Goal: Transaction & Acquisition: Obtain resource

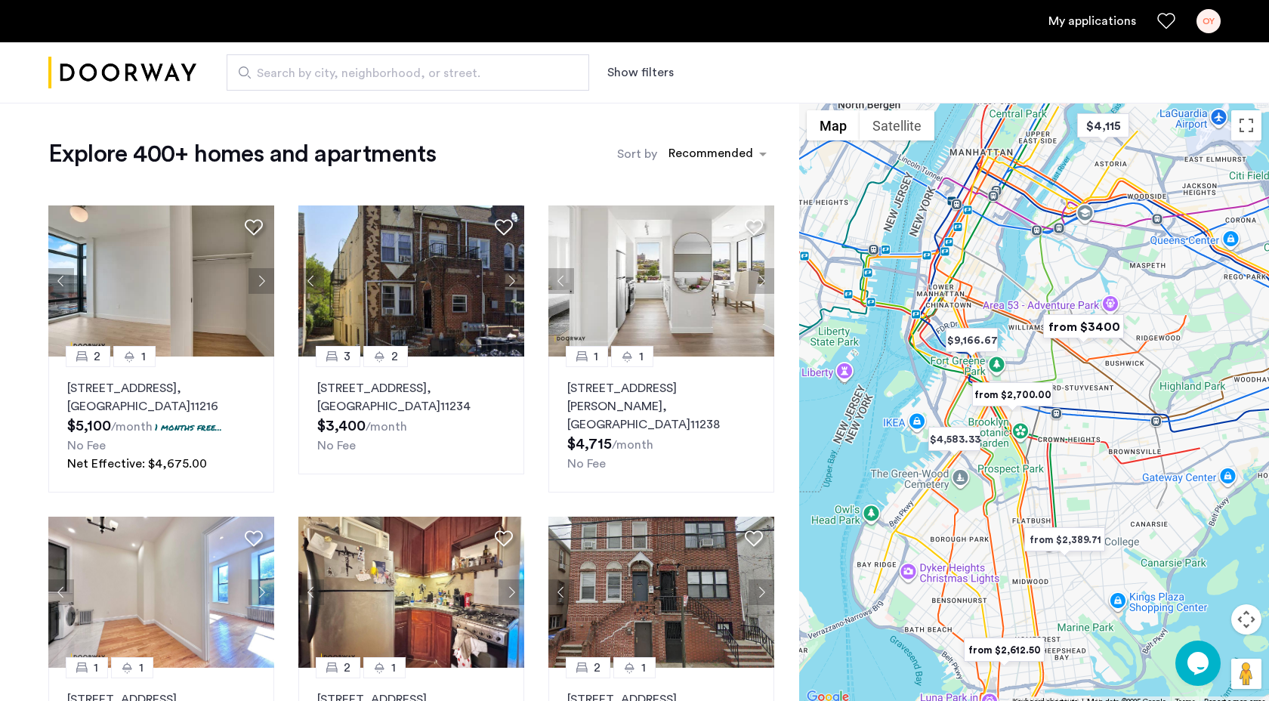
click at [655, 68] on button "Show filters" at bounding box center [640, 72] width 66 height 18
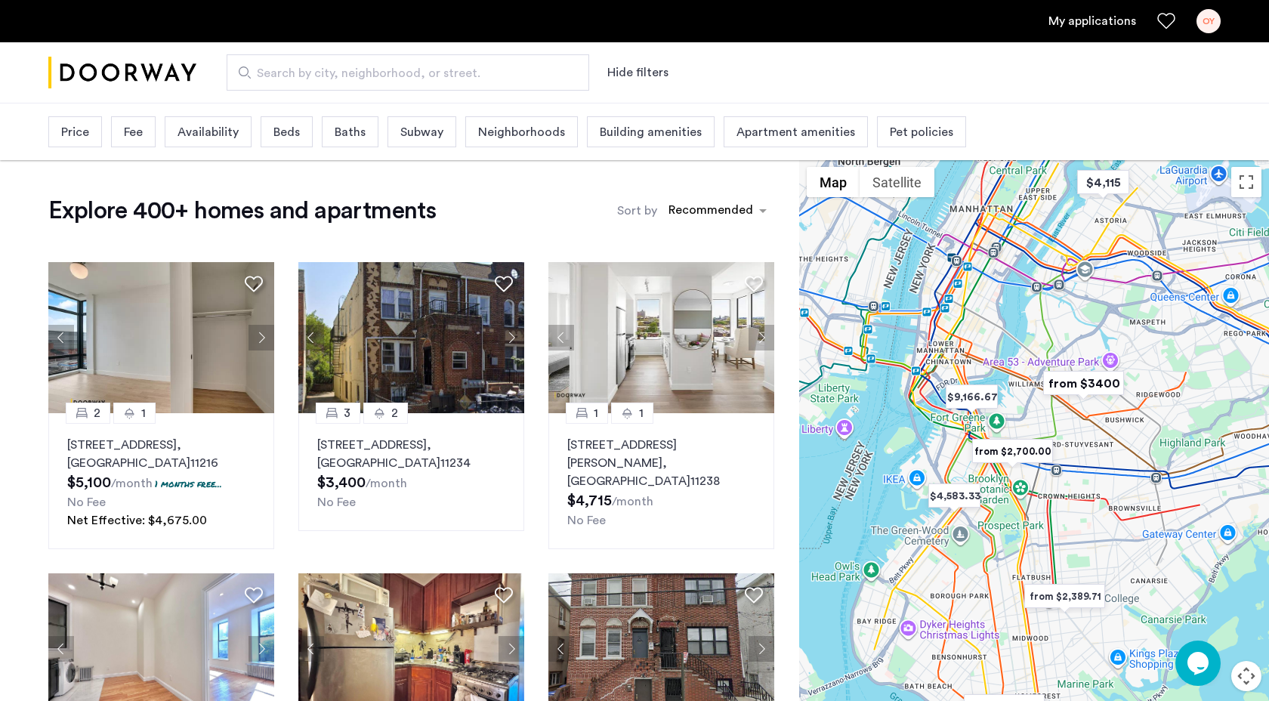
click at [519, 147] on div "Neighborhoods" at bounding box center [521, 131] width 113 height 31
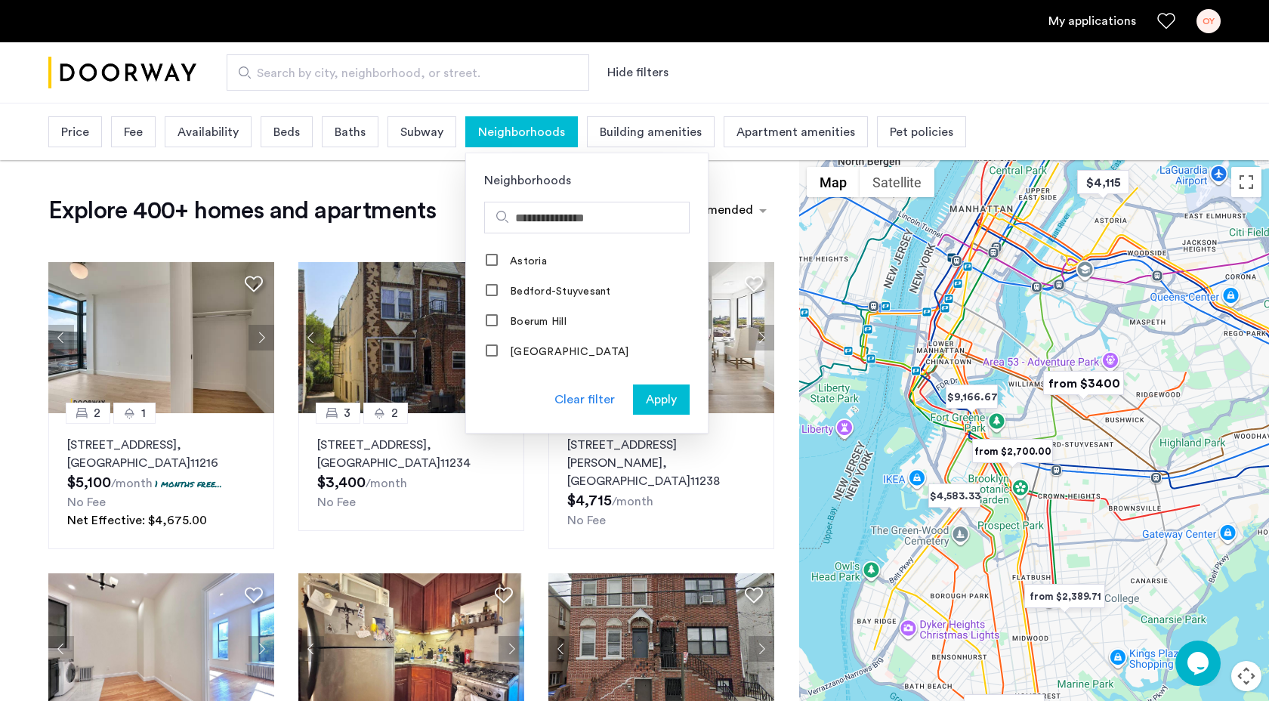
click at [638, 140] on span "Building amenities" at bounding box center [651, 132] width 102 height 18
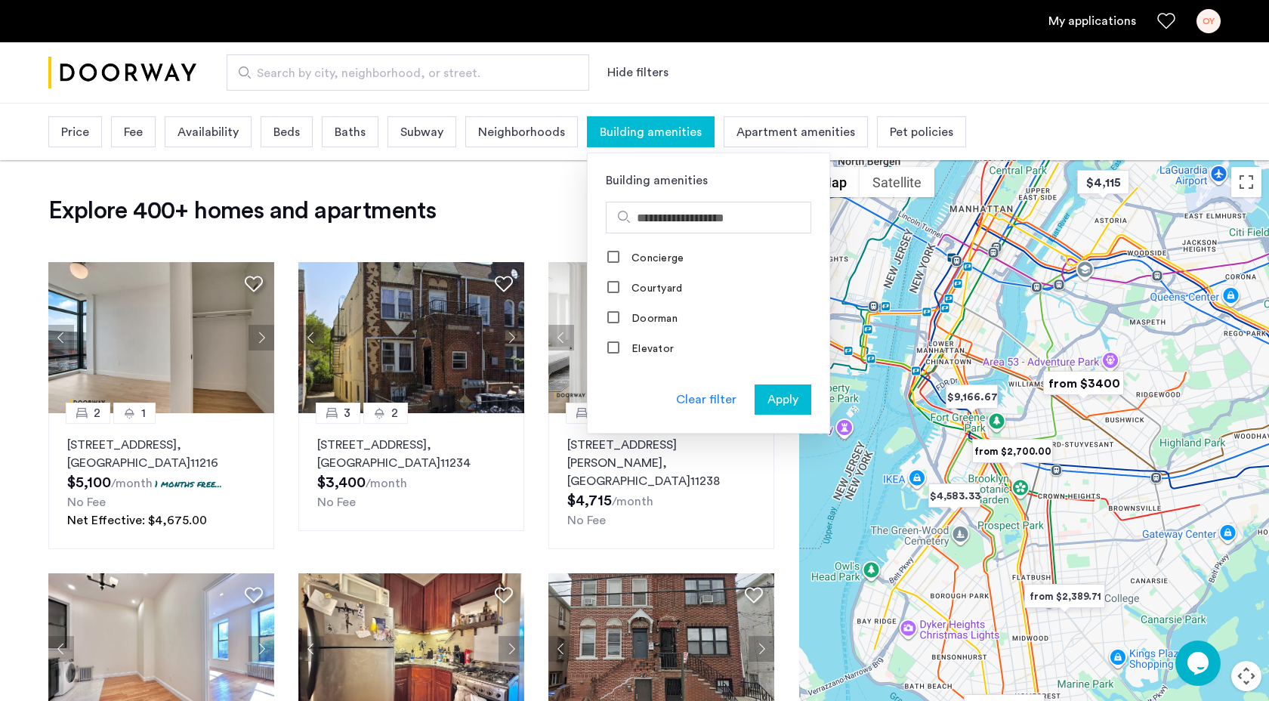
scroll to position [200, 0]
click at [629, 301] on label "Elevator" at bounding box center [650, 303] width 45 height 12
click at [786, 400] on span "Apply" at bounding box center [782, 399] width 31 height 18
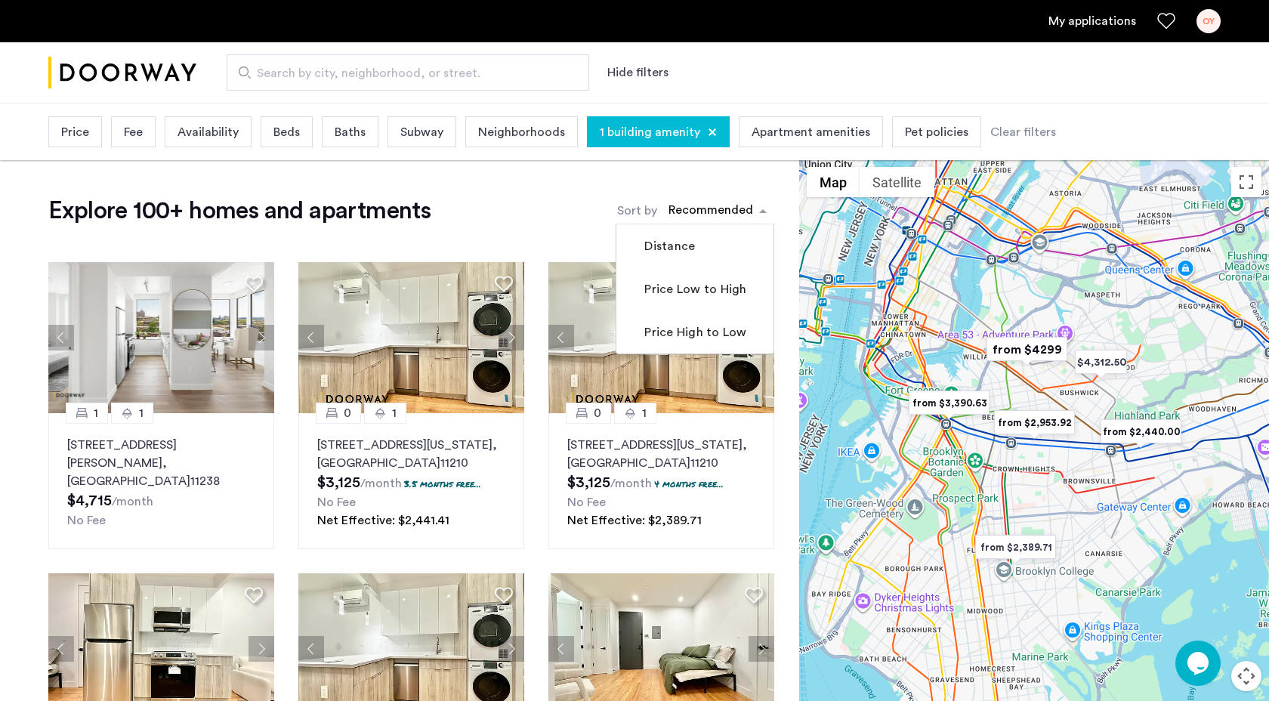
click at [737, 202] on div "sort-apartment" at bounding box center [710, 212] width 89 height 20
click at [708, 291] on label "Price Low to High" at bounding box center [693, 289] width 105 height 18
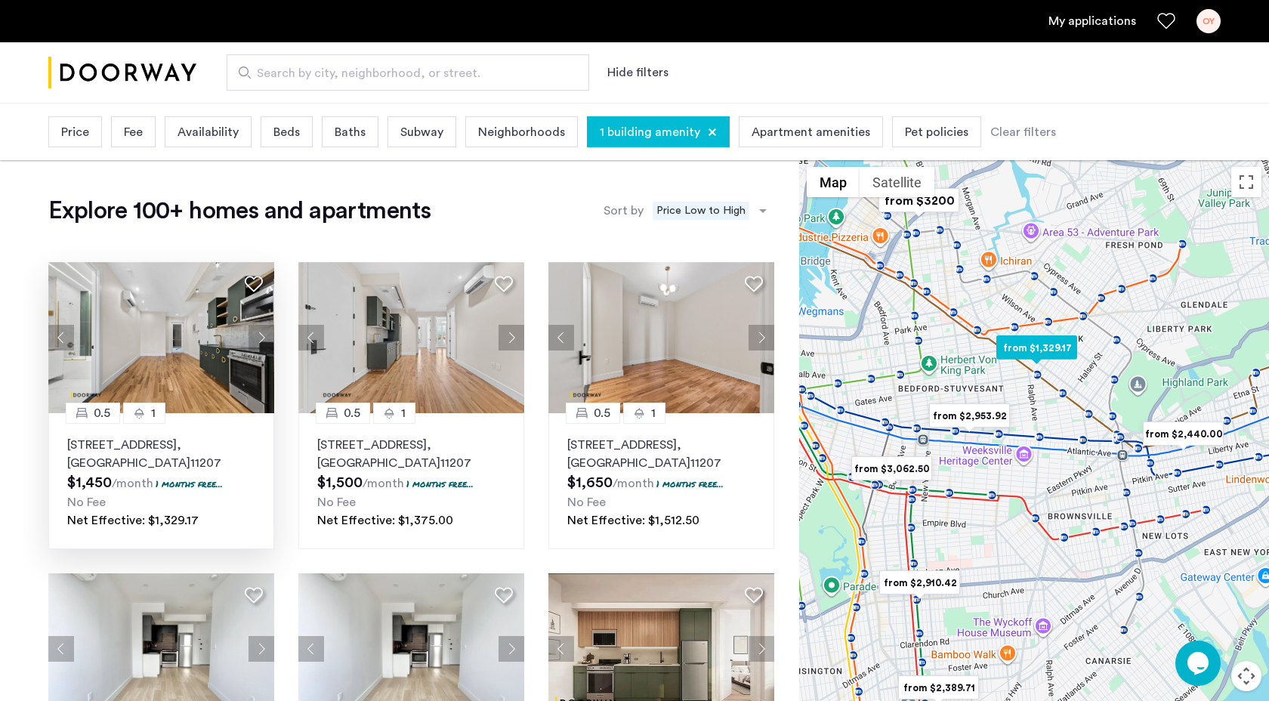
click at [256, 344] on button "Next apartment" at bounding box center [261, 338] width 26 height 26
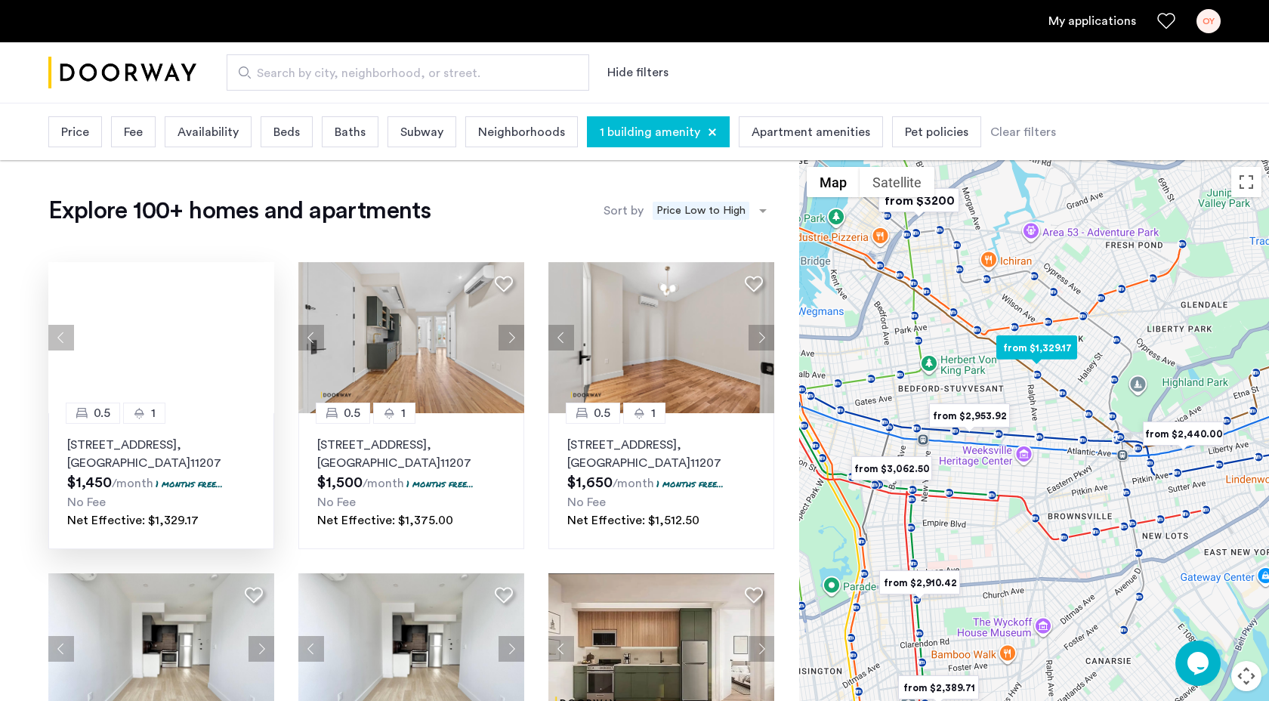
click at [256, 344] on div at bounding box center [161, 337] width 226 height 151
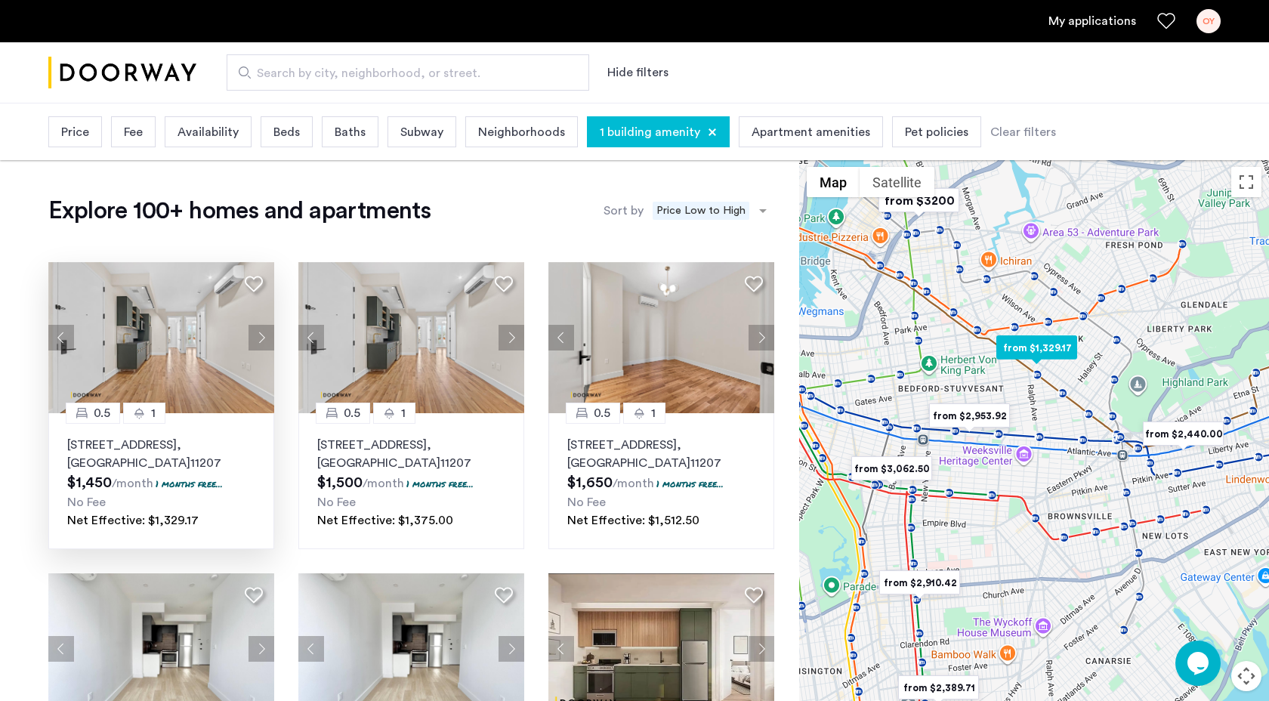
click at [257, 346] on button "Next apartment" at bounding box center [261, 338] width 26 height 26
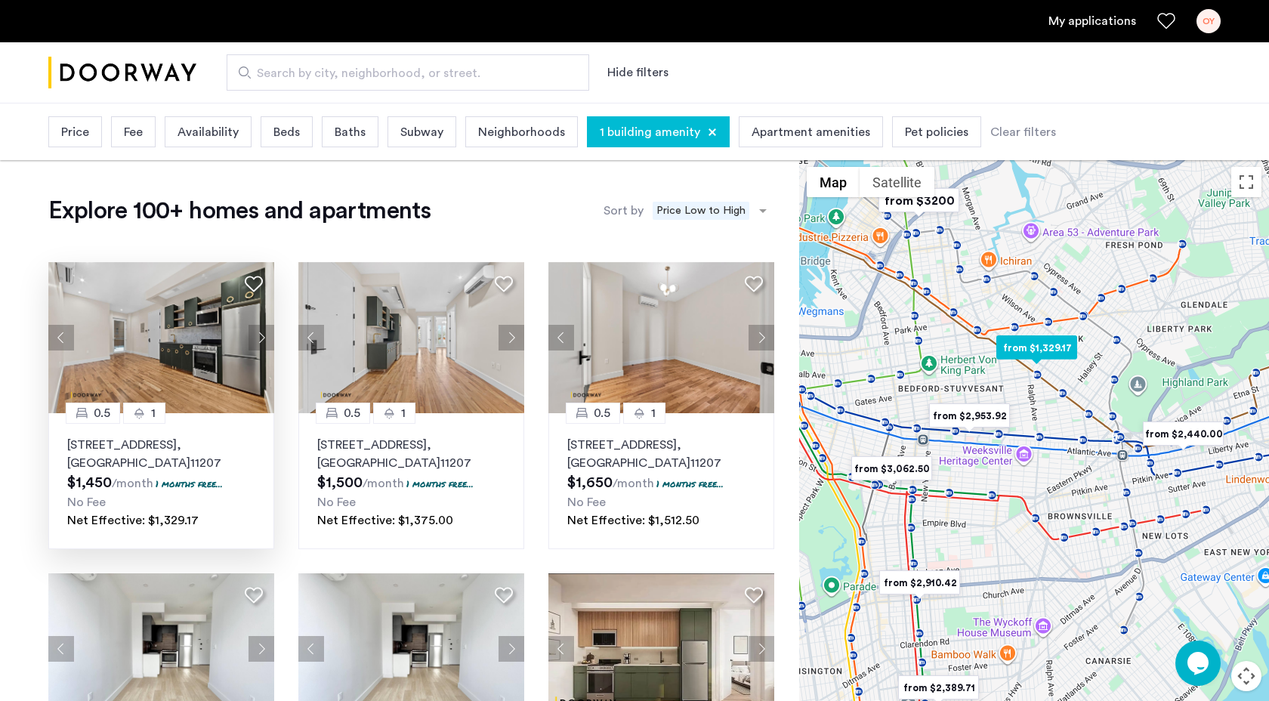
click at [257, 346] on button "Next apartment" at bounding box center [261, 338] width 26 height 26
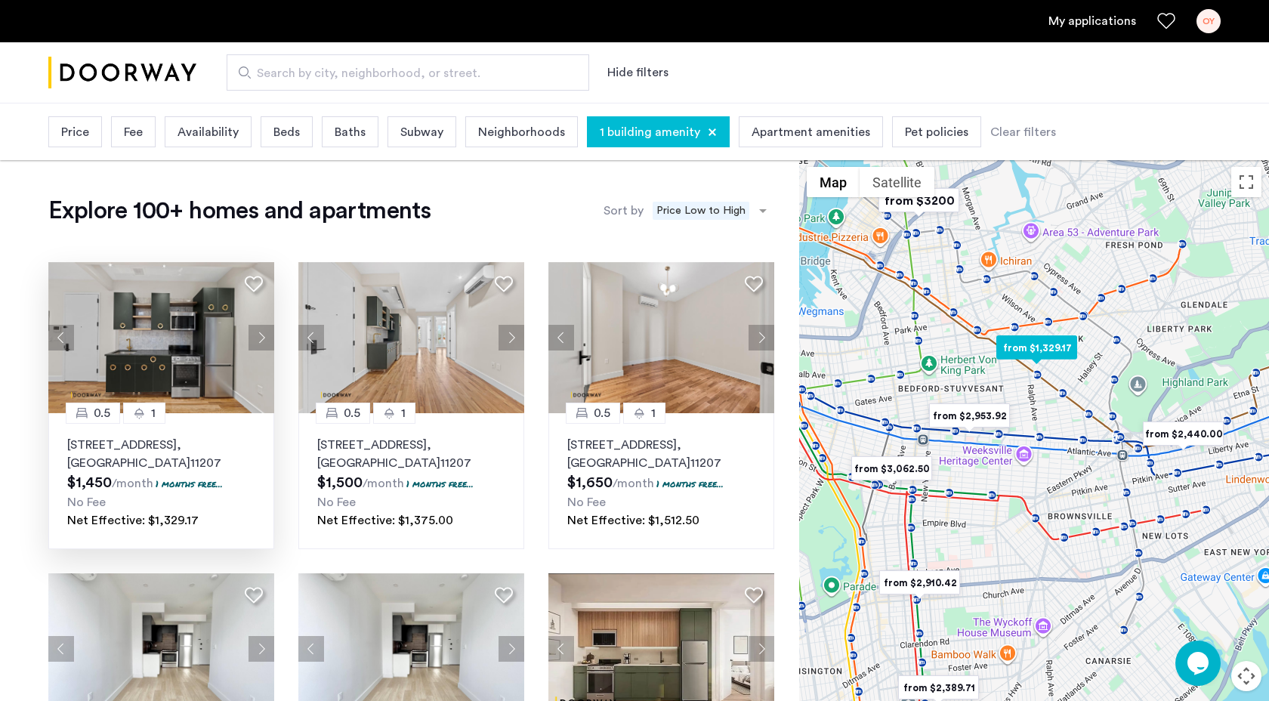
click at [185, 363] on img at bounding box center [161, 337] width 227 height 151
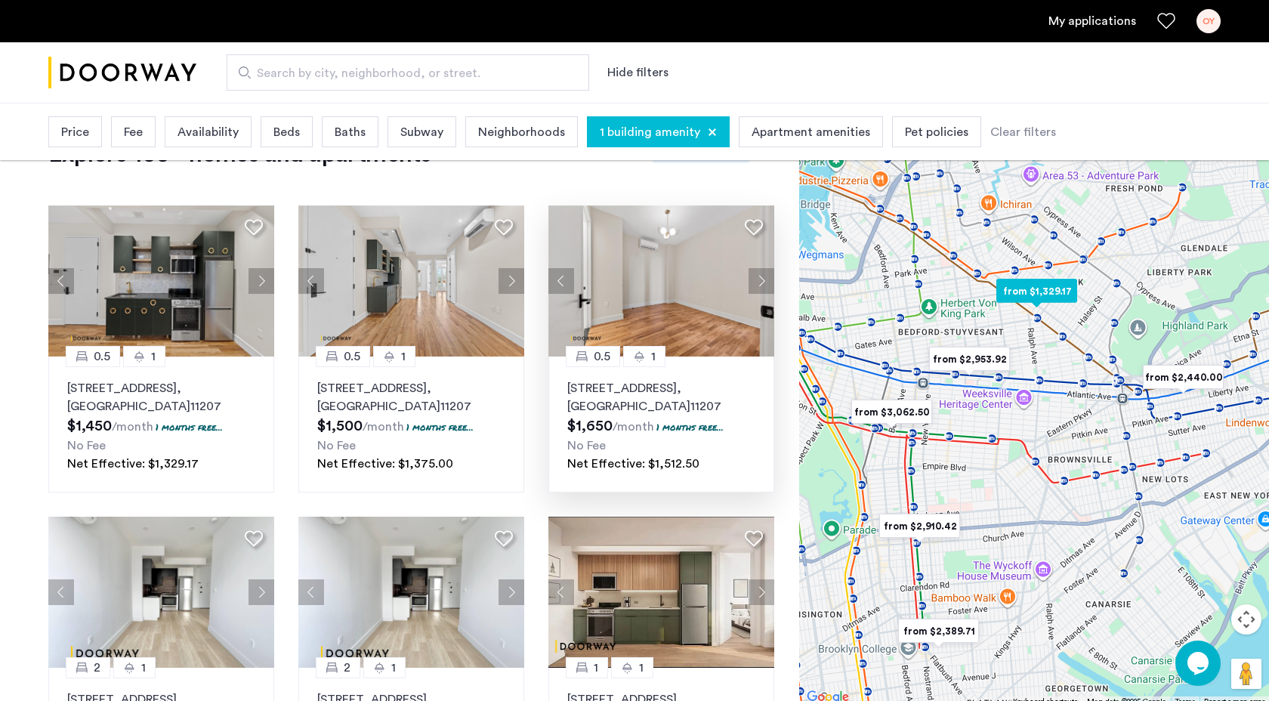
scroll to position [63, 0]
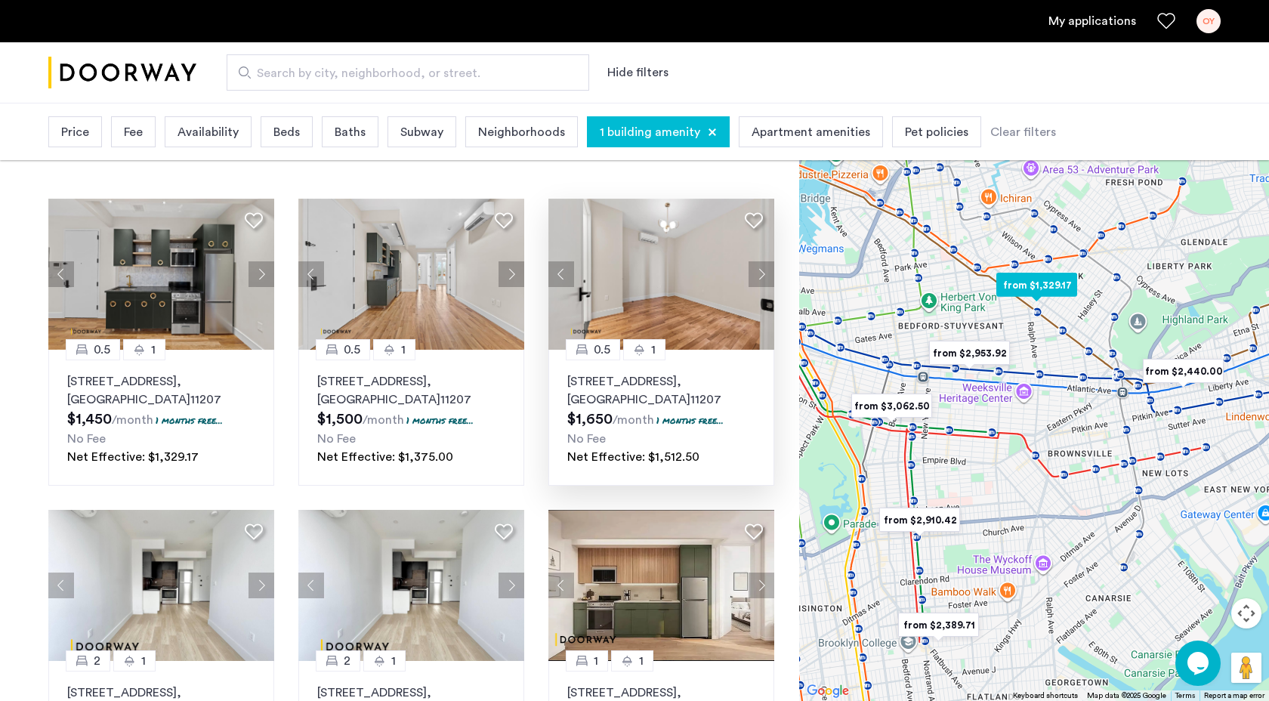
click at [765, 270] on button "Next apartment" at bounding box center [761, 274] width 26 height 26
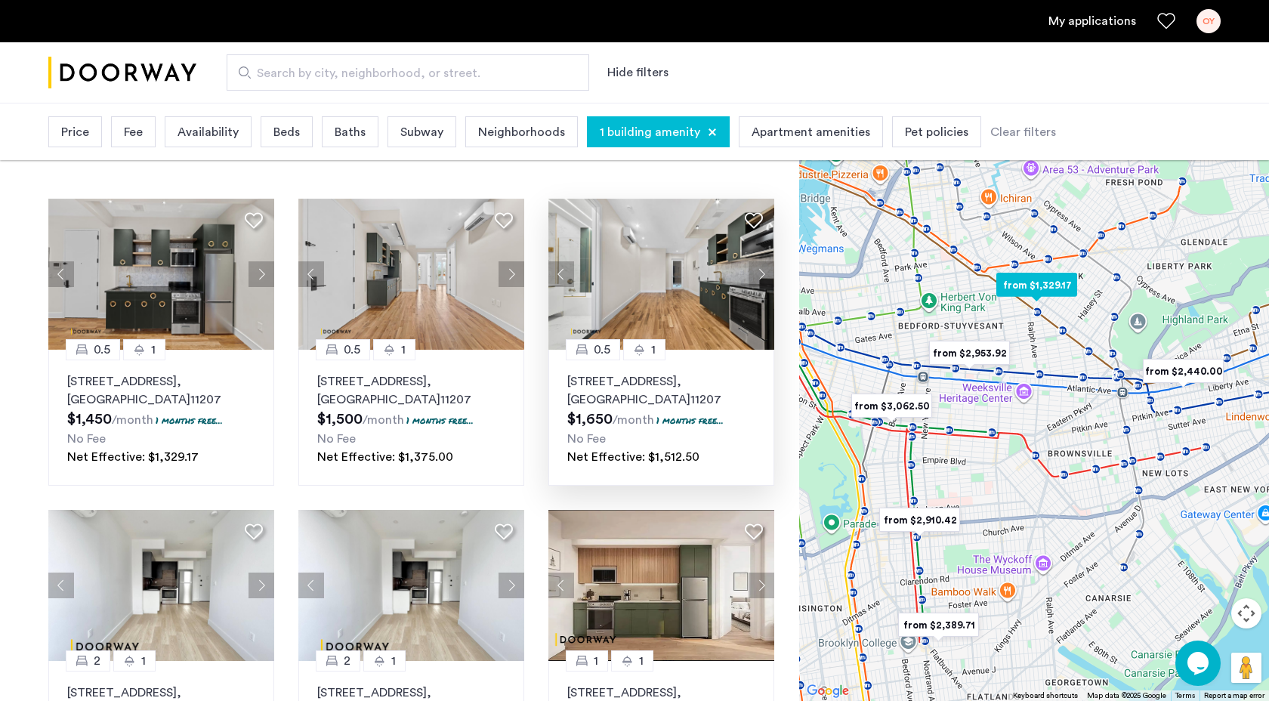
click at [765, 270] on button "Next apartment" at bounding box center [761, 274] width 26 height 26
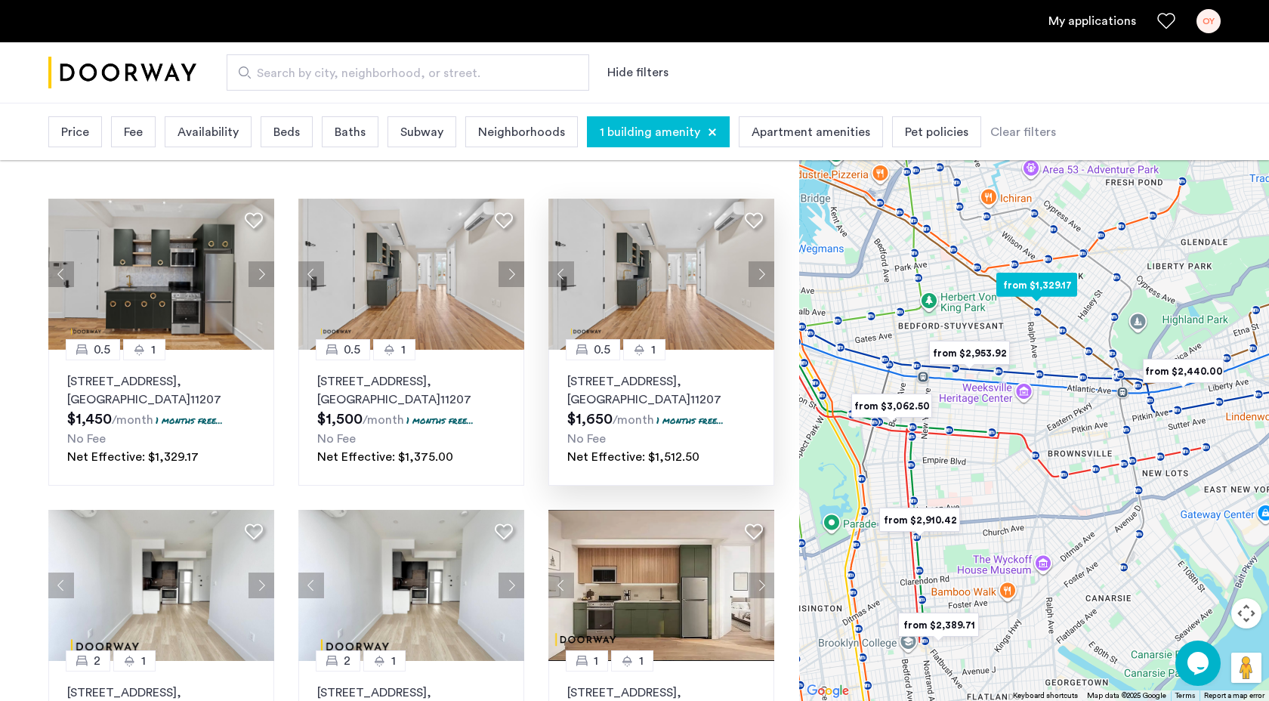
click at [765, 270] on button "Next apartment" at bounding box center [761, 274] width 26 height 26
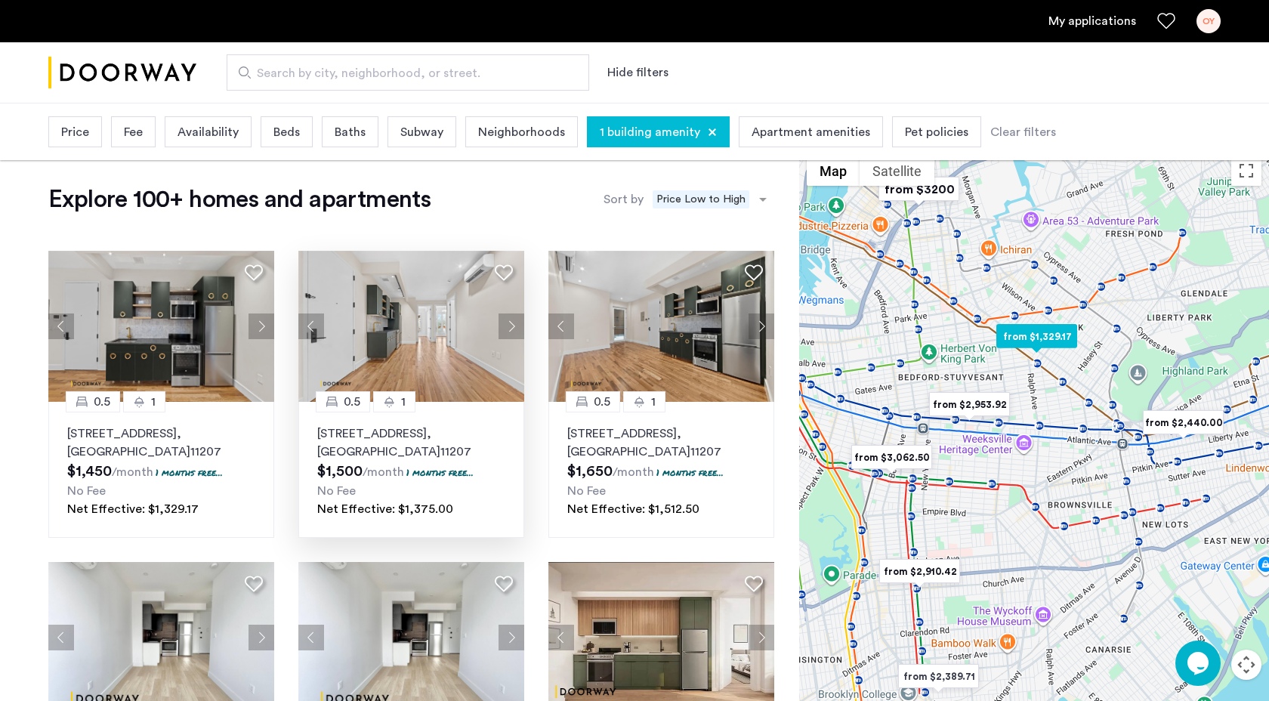
scroll to position [0, 0]
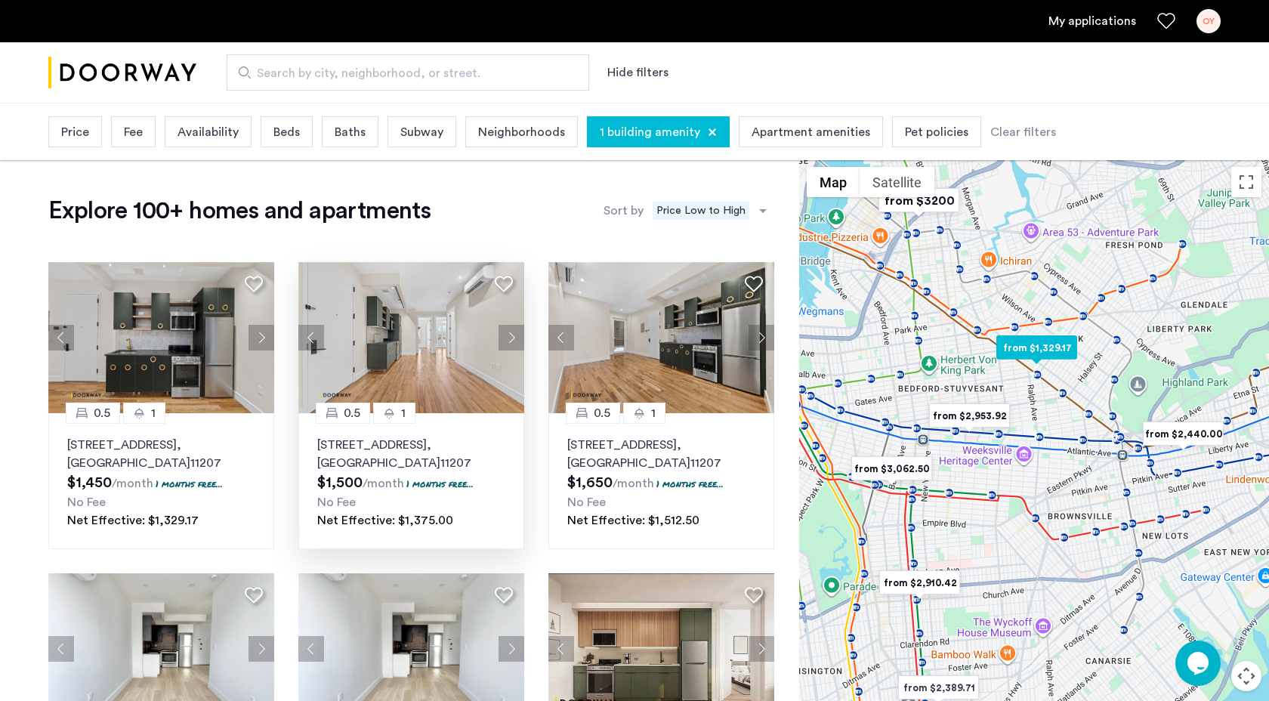
click at [514, 334] on button "Next apartment" at bounding box center [511, 338] width 26 height 26
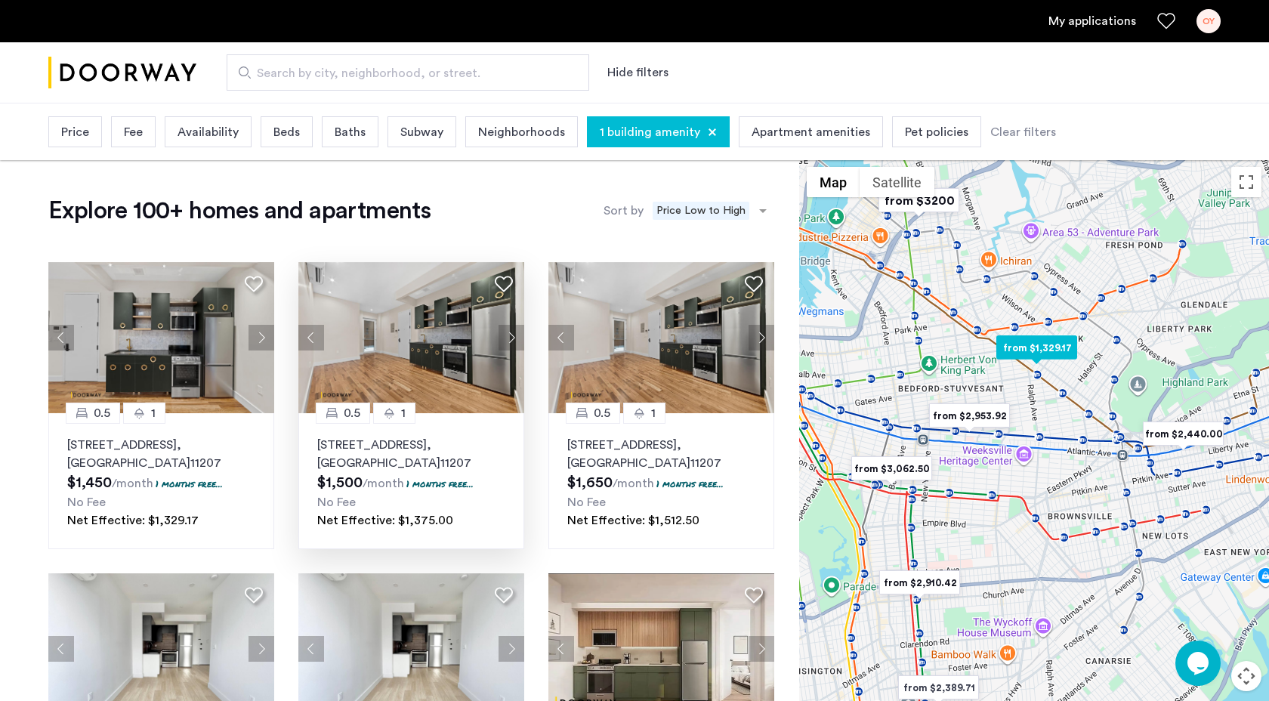
click at [511, 334] on button "Next apartment" at bounding box center [511, 338] width 26 height 26
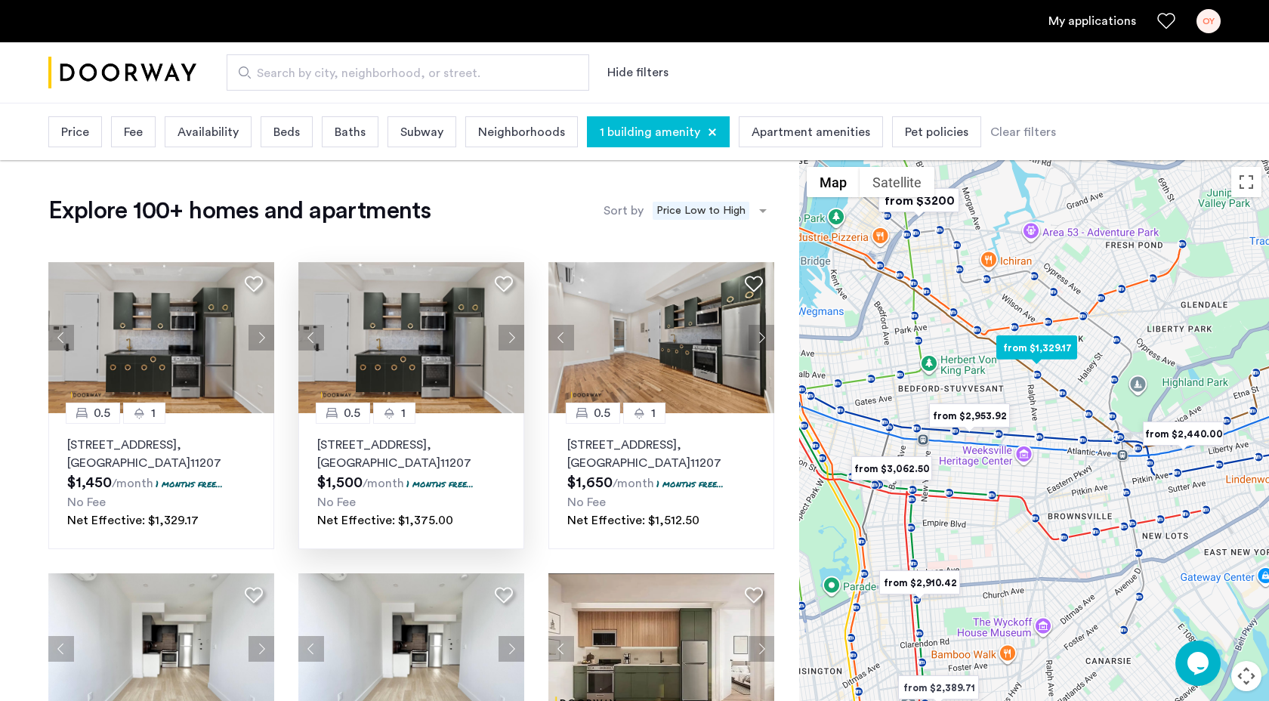
click at [405, 378] on img at bounding box center [411, 337] width 227 height 151
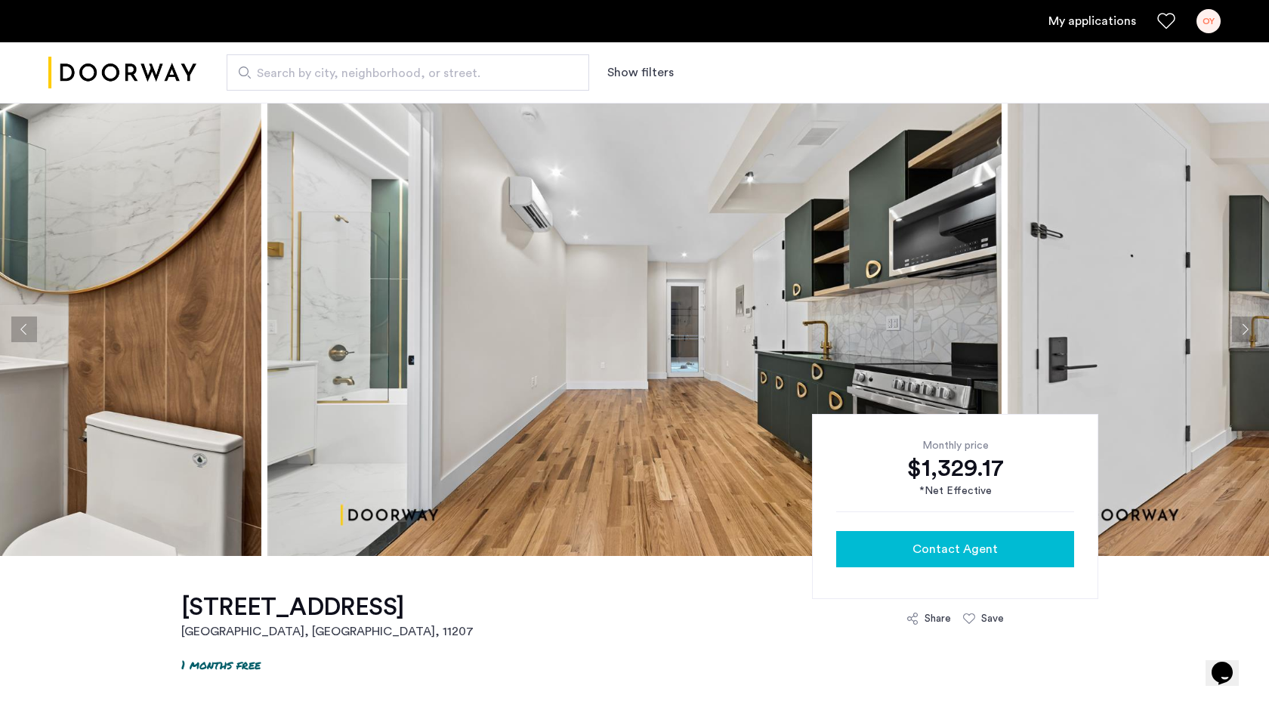
click at [940, 548] on span "Contact Agent" at bounding box center [954, 549] width 85 height 18
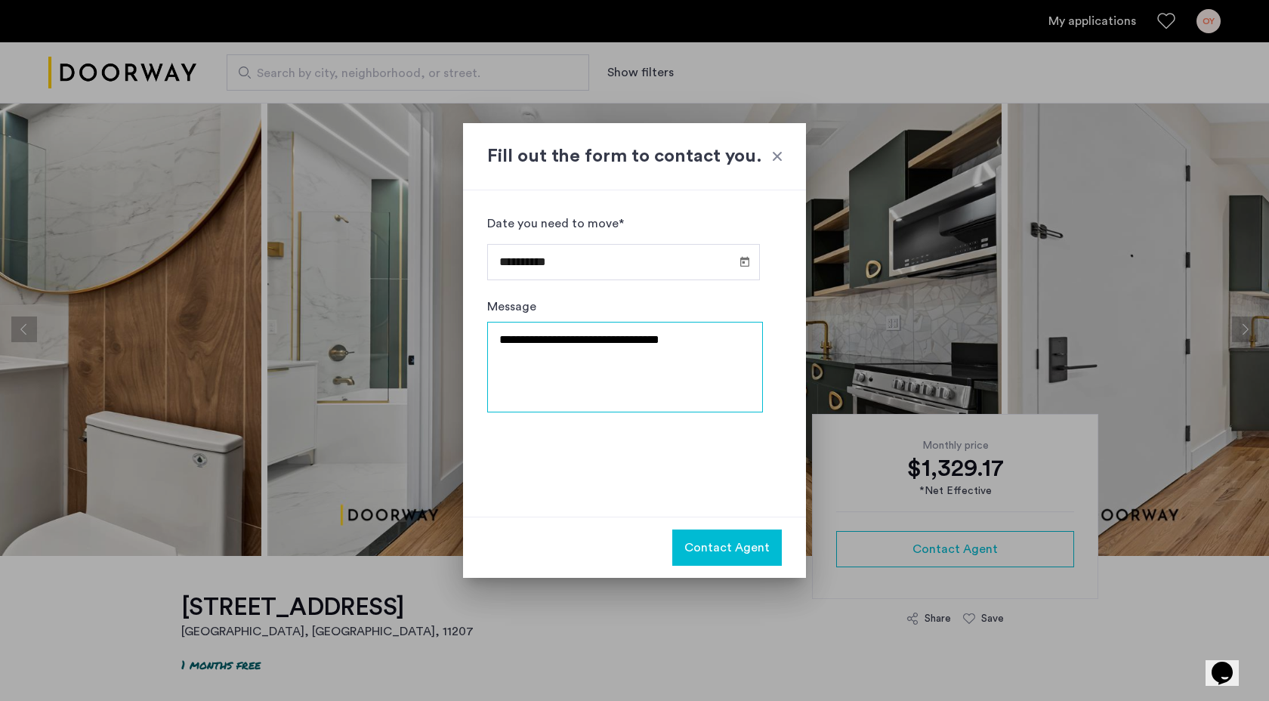
click at [587, 336] on textarea "**********" at bounding box center [625, 367] width 276 height 91
click at [710, 351] on textarea "**********" at bounding box center [625, 367] width 276 height 91
click at [723, 550] on span "Contact Agent" at bounding box center [726, 547] width 85 height 18
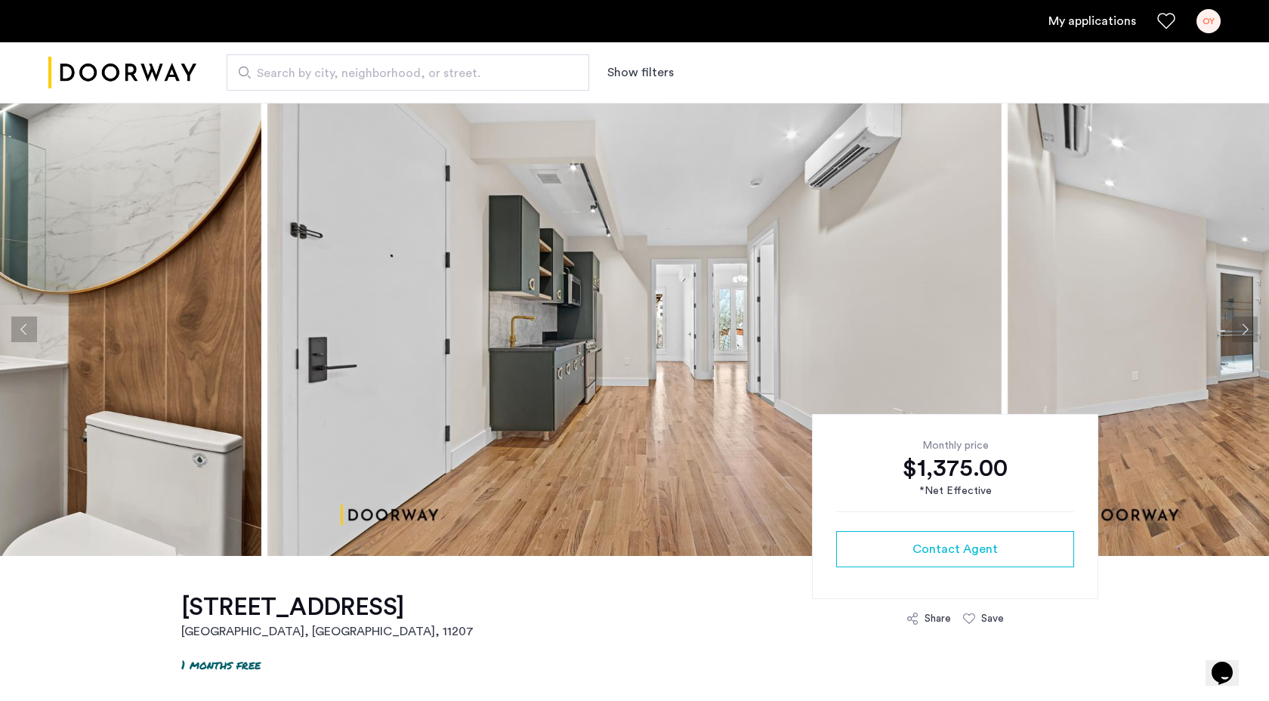
click at [1253, 327] on button "Next apartment" at bounding box center [1245, 329] width 26 height 26
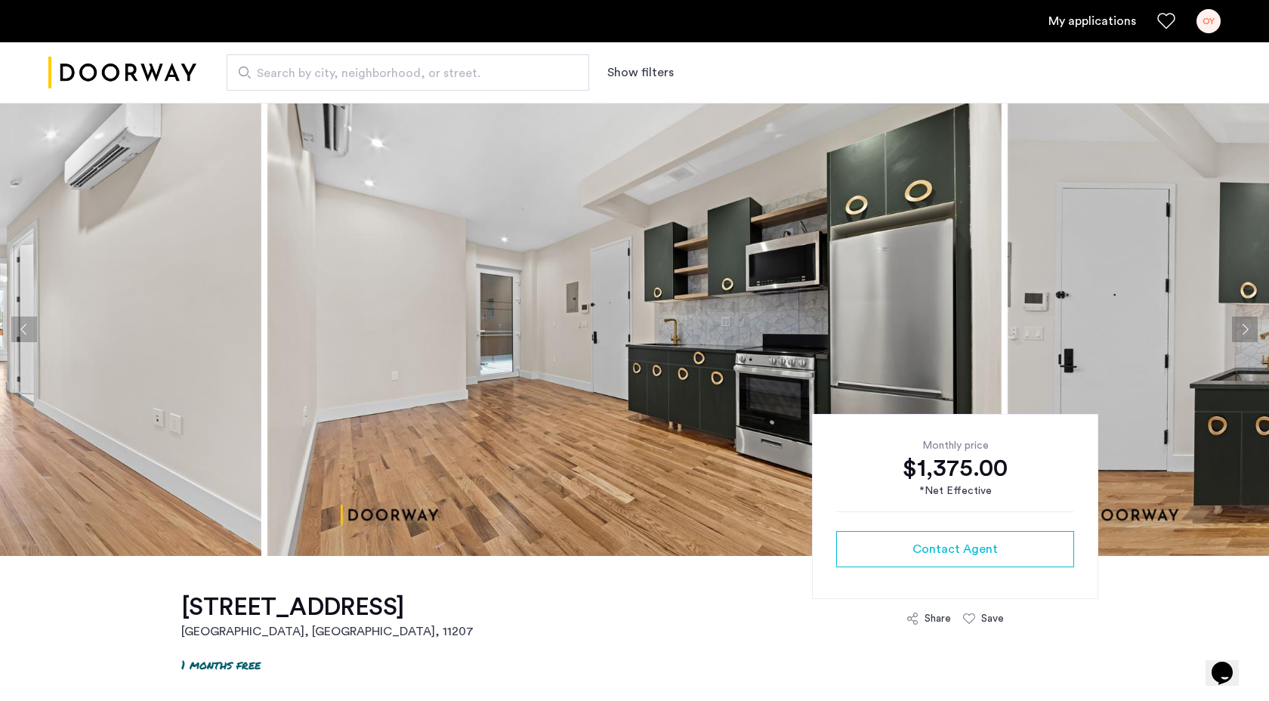
click at [1253, 327] on button "Next apartment" at bounding box center [1245, 329] width 26 height 26
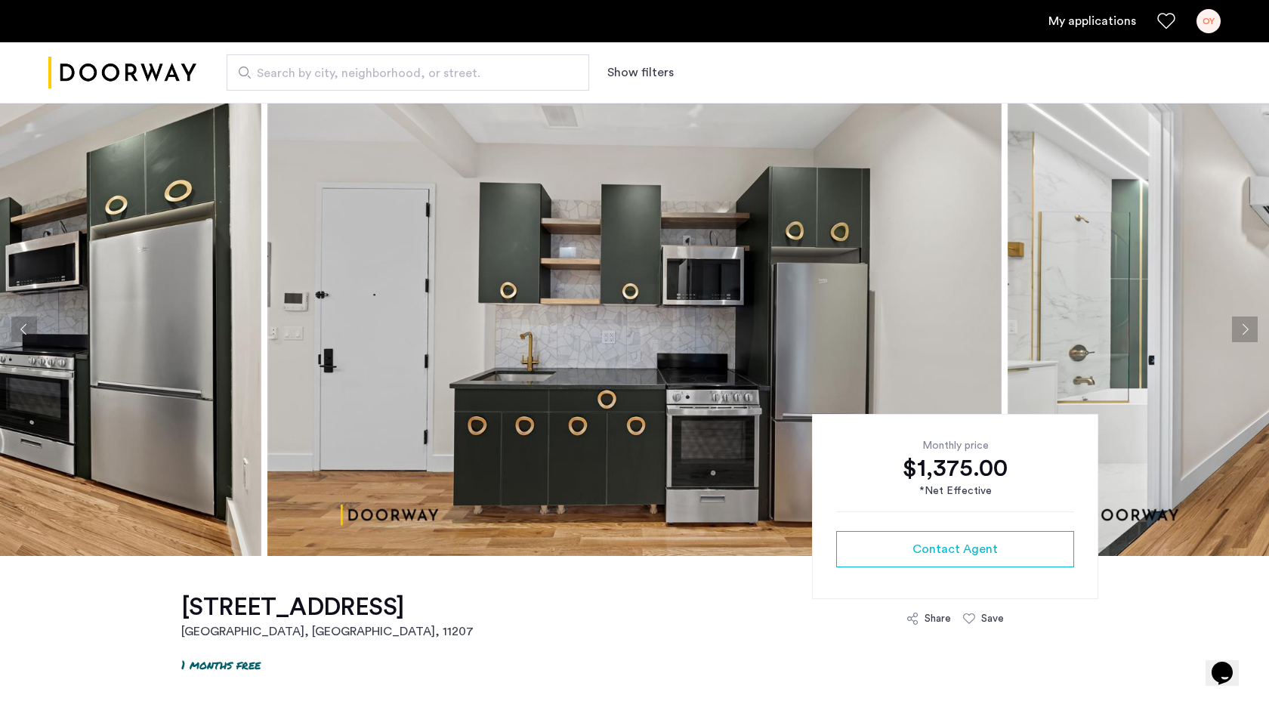
click at [1253, 327] on button "Next apartment" at bounding box center [1245, 329] width 26 height 26
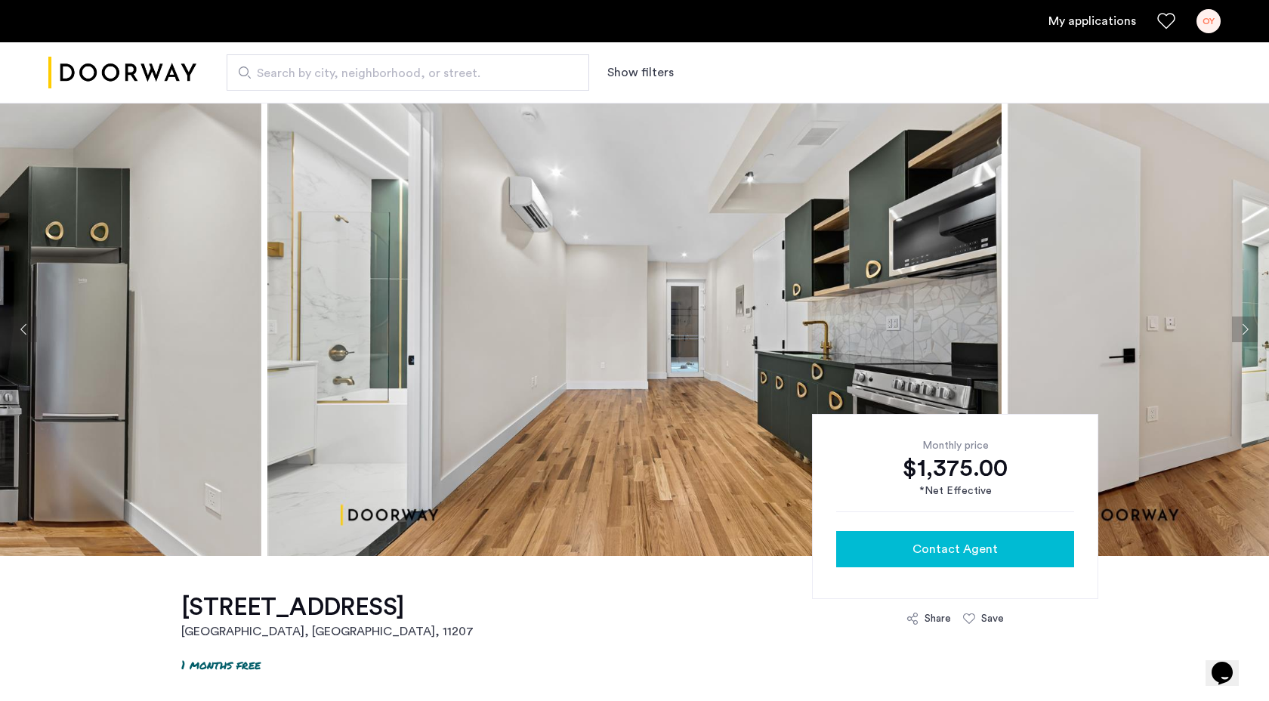
click at [959, 548] on span "Contact Agent" at bounding box center [954, 549] width 85 height 18
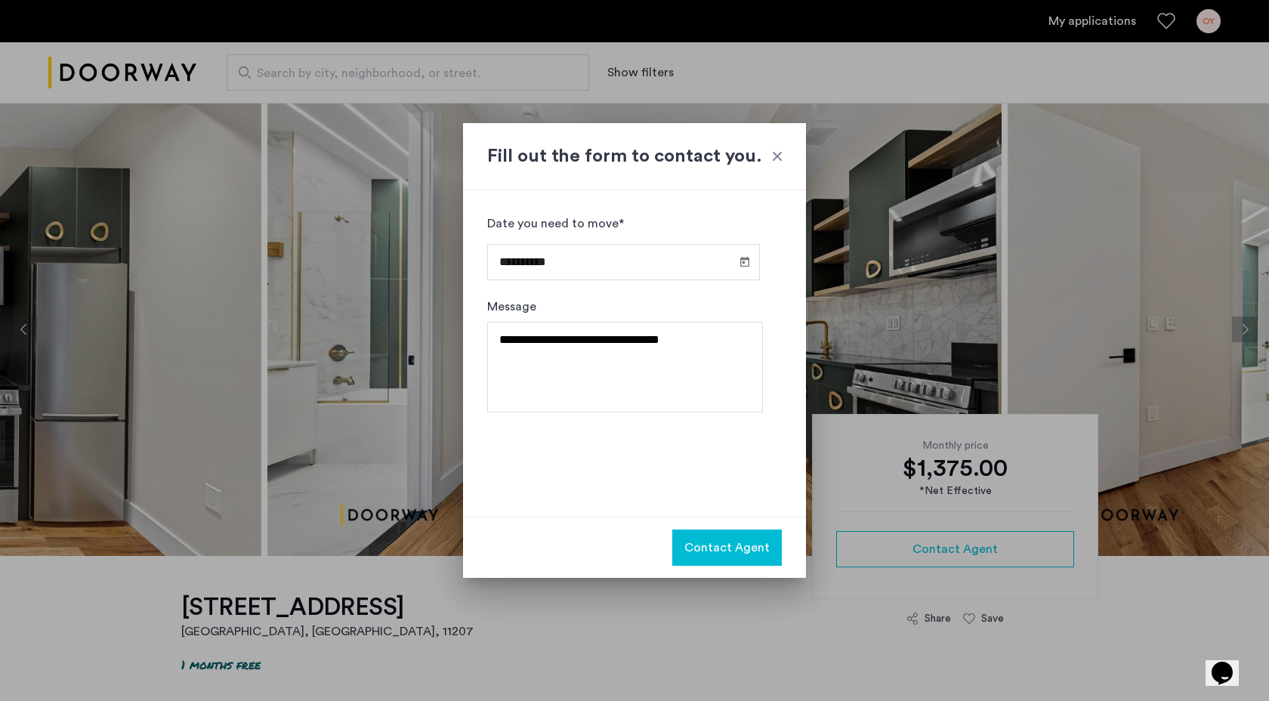
click at [723, 538] on span "Contact Agent" at bounding box center [726, 547] width 85 height 18
